Goal: Check status: Verify the current state of an ongoing process or item

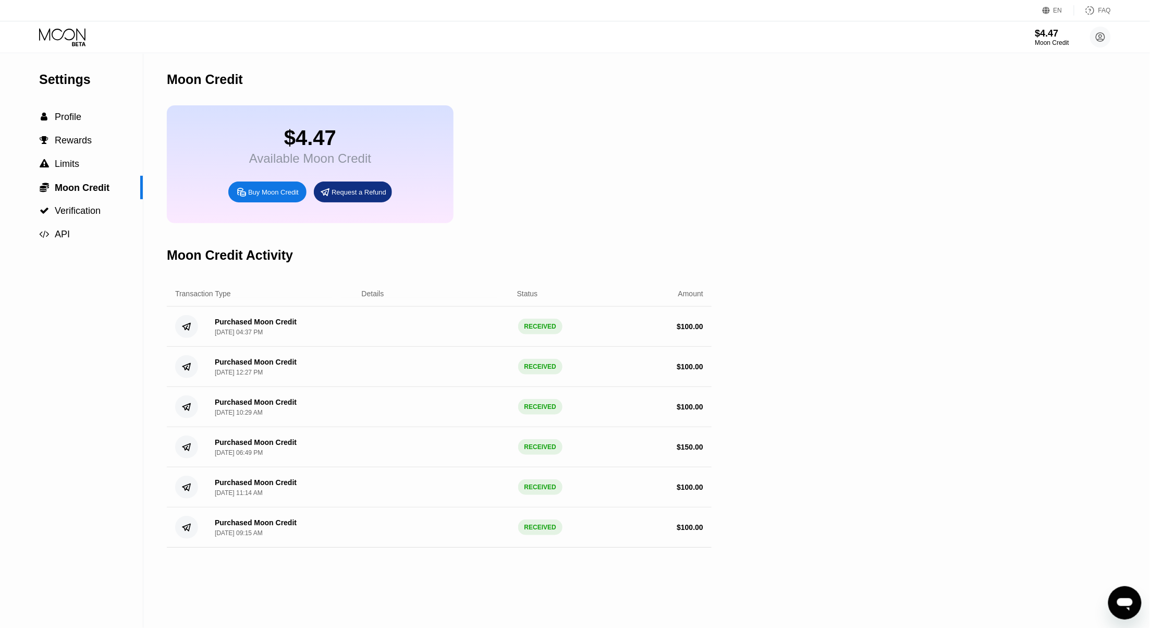
click at [65, 33] on icon at bounding box center [63, 37] width 48 height 18
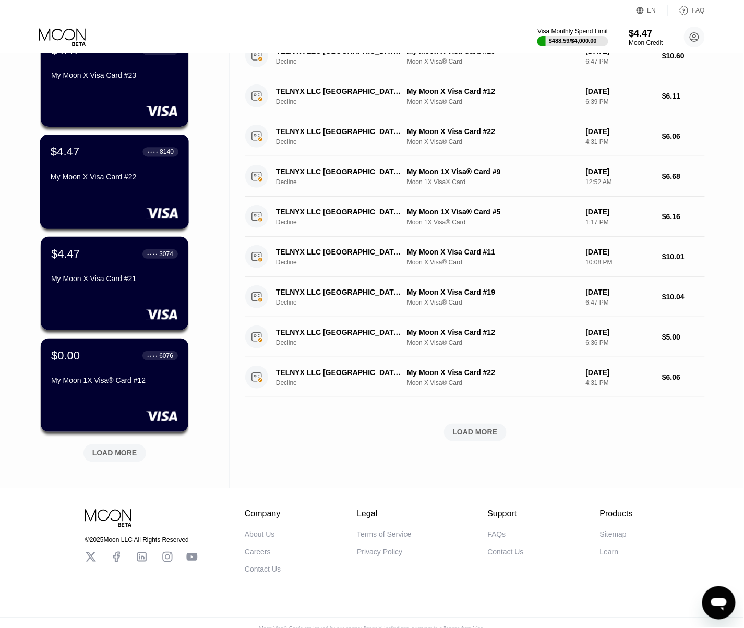
scroll to position [221, 0]
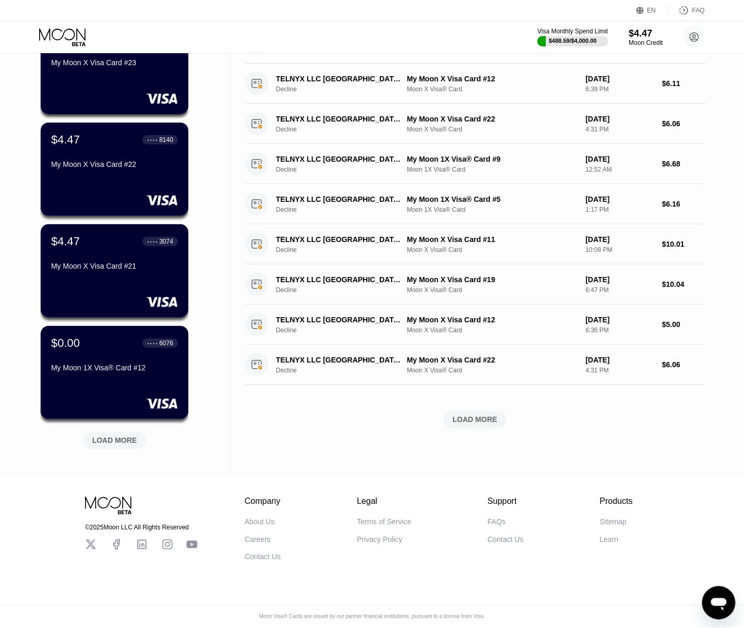
click at [119, 436] on div "LOAD MORE" at bounding box center [114, 440] width 45 height 9
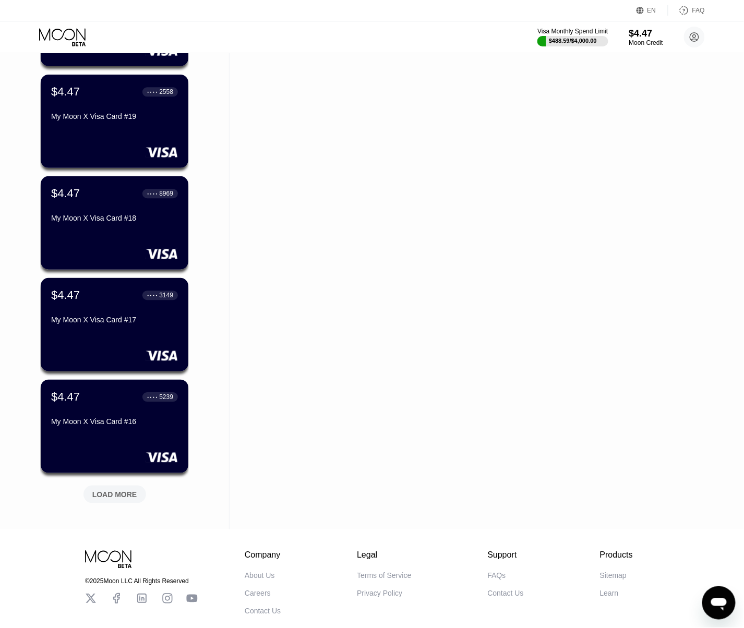
scroll to position [730, 0]
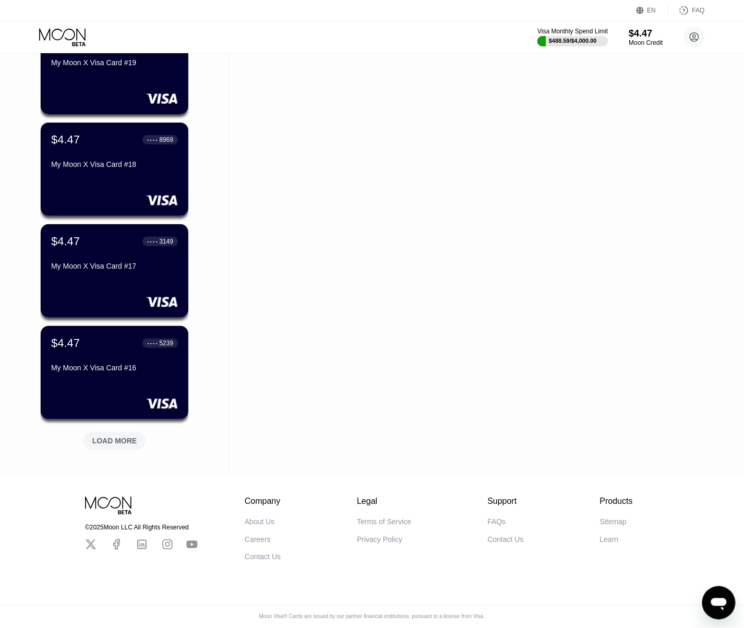
click at [88, 374] on div "$4.47 ● ● ● ● 5239 My Moon X Visa Card #16" at bounding box center [115, 372] width 148 height 93
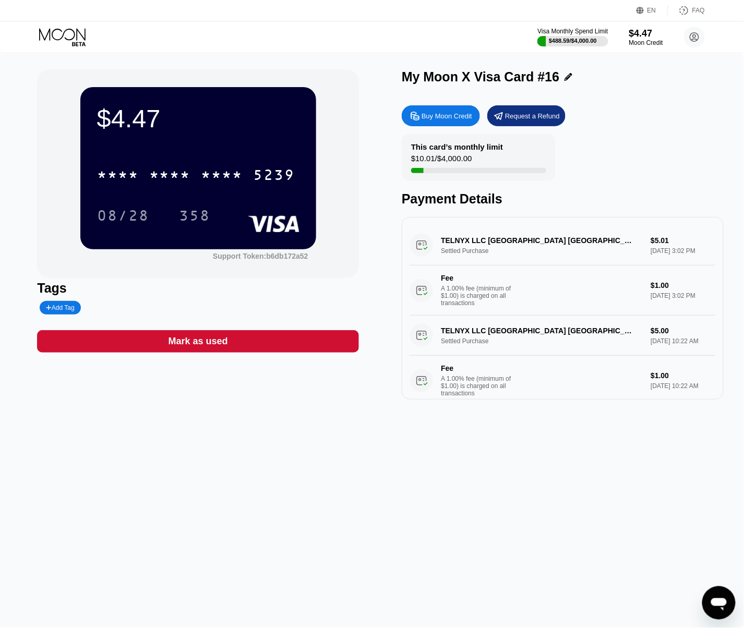
click at [192, 183] on div "* * * * * * * * * * * * 5239" at bounding box center [196, 175] width 211 height 26
click at [208, 215] on div "358" at bounding box center [194, 217] width 31 height 17
